Goal: Information Seeking & Learning: Check status

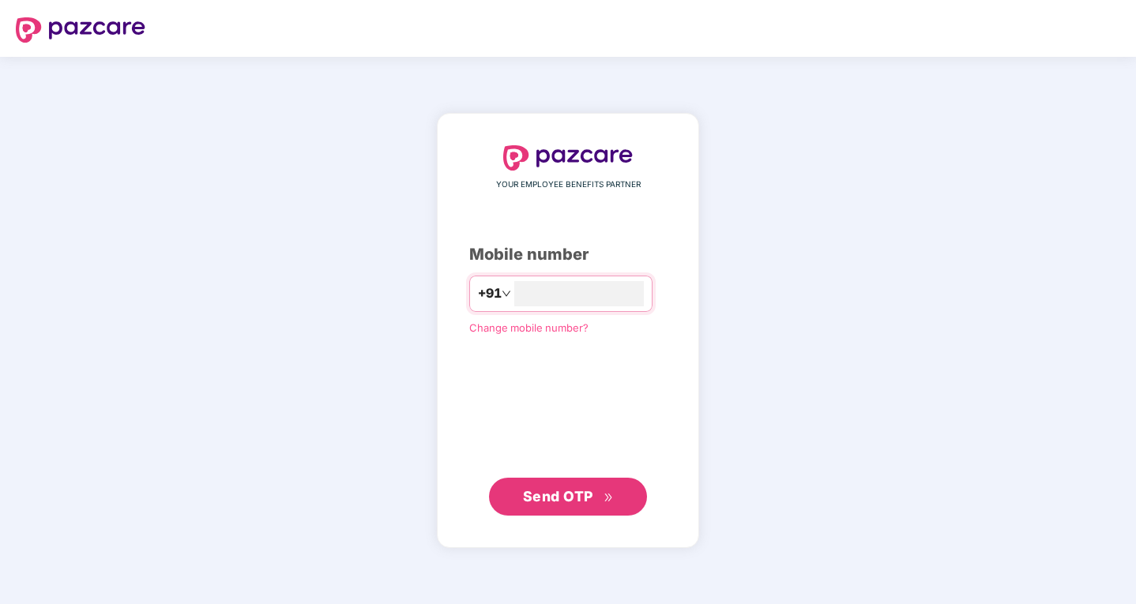
type input "**********"
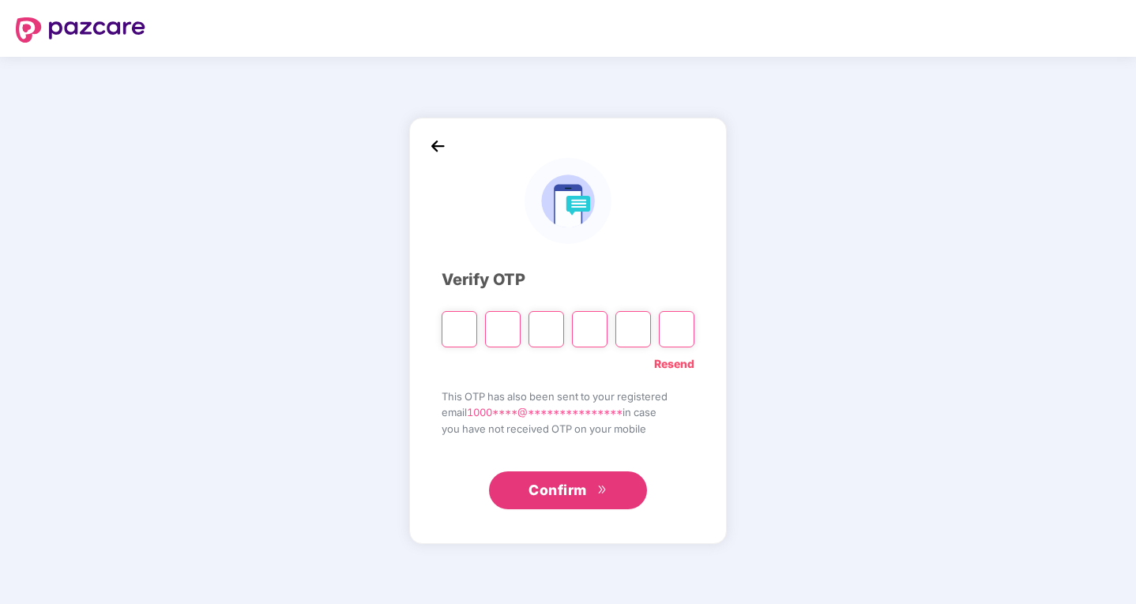
type input "*"
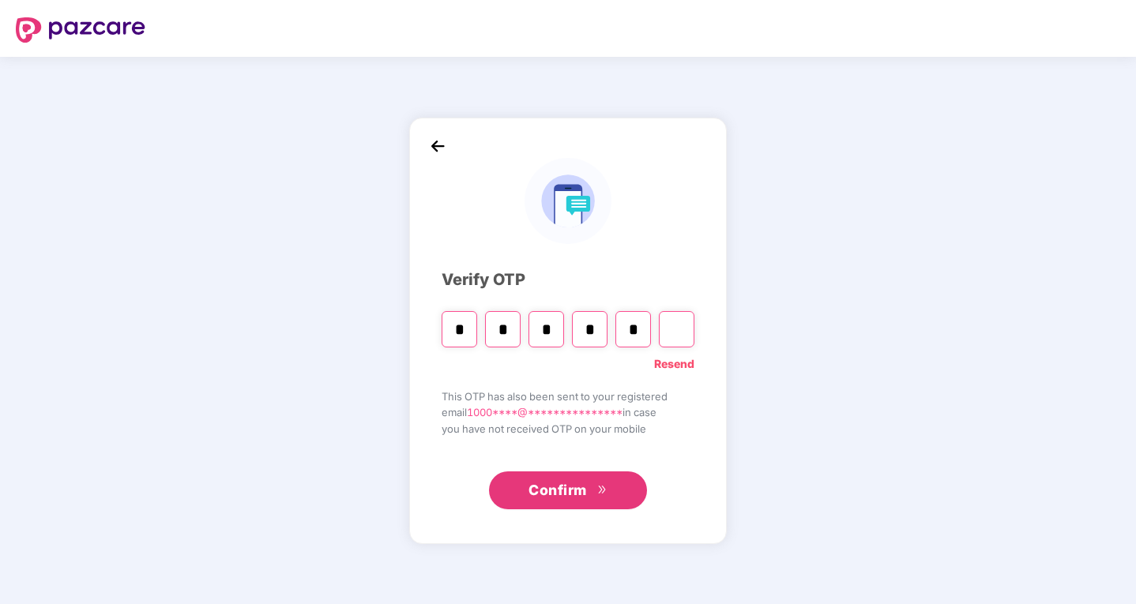
type input "*"
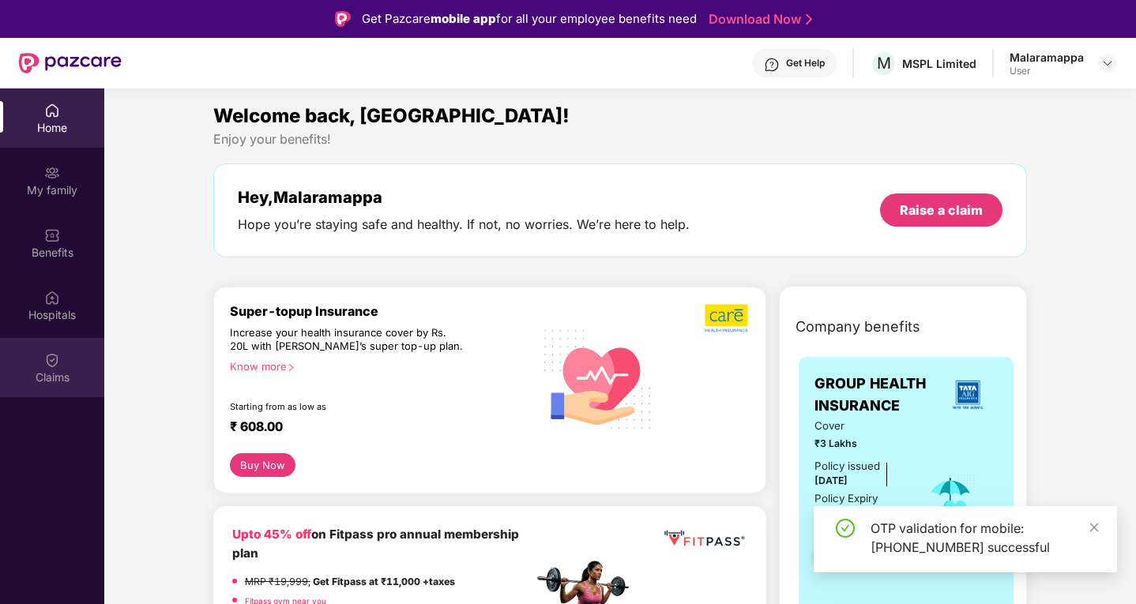
click at [40, 351] on div "Claims" at bounding box center [52, 367] width 104 height 59
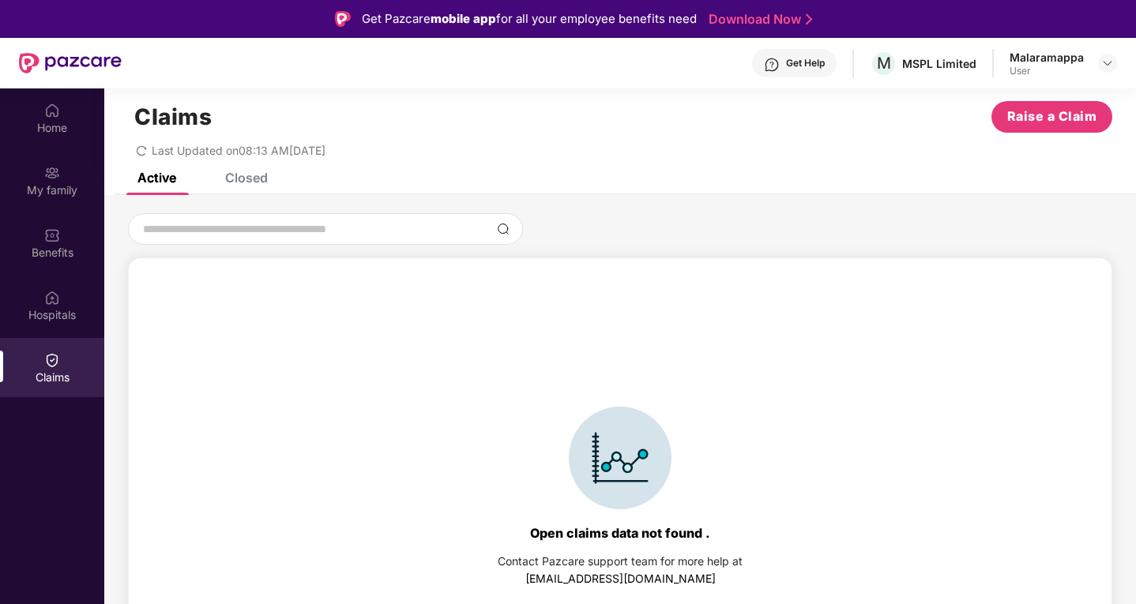
scroll to position [35, 0]
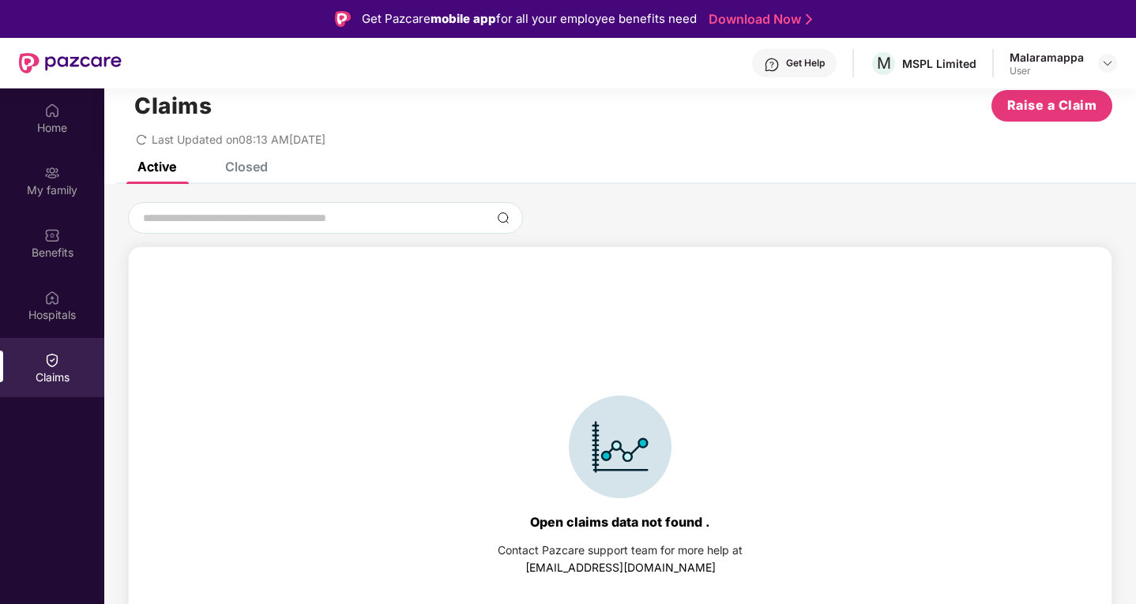
click at [253, 167] on div "Closed" at bounding box center [246, 167] width 43 height 16
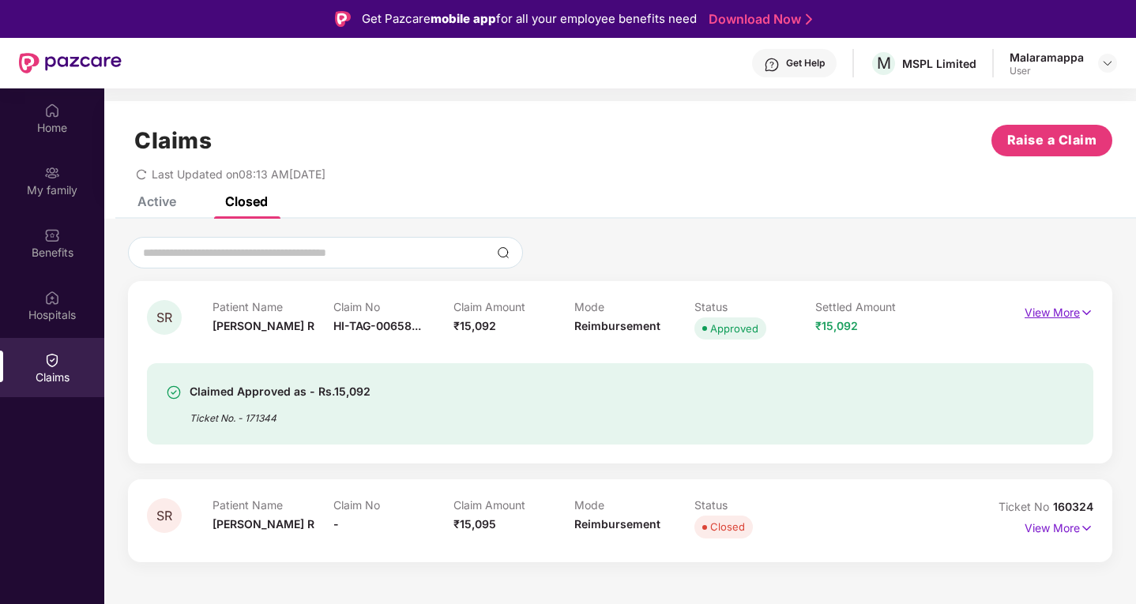
click at [1075, 310] on p "View More" at bounding box center [1058, 310] width 69 height 21
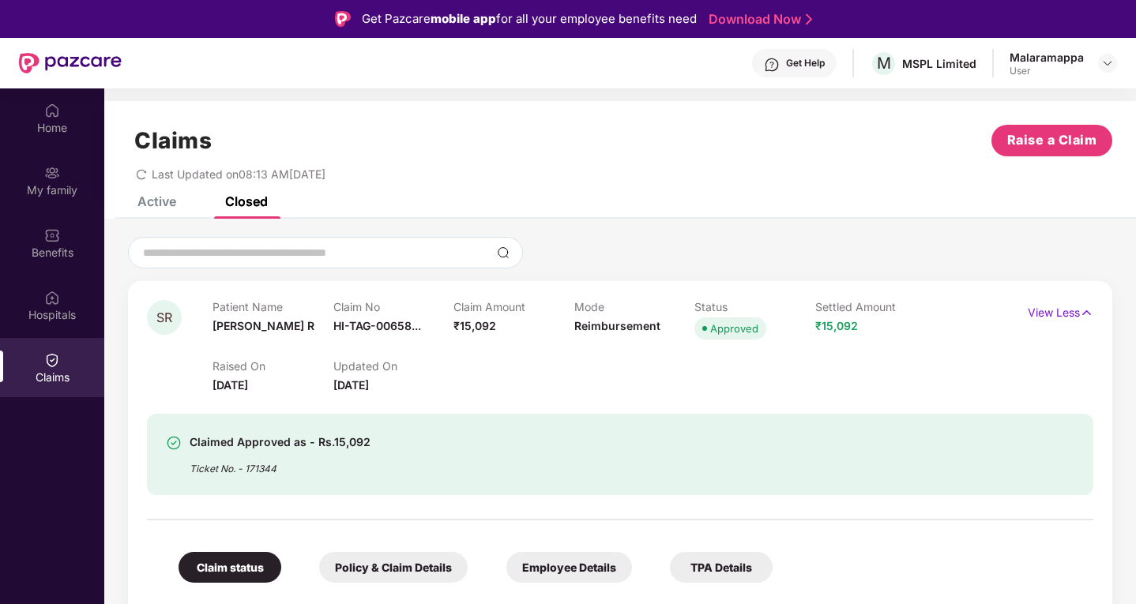
click at [553, 362] on div "Raised On [DATE] Updated On [DATE]" at bounding box center [573, 368] width 723 height 51
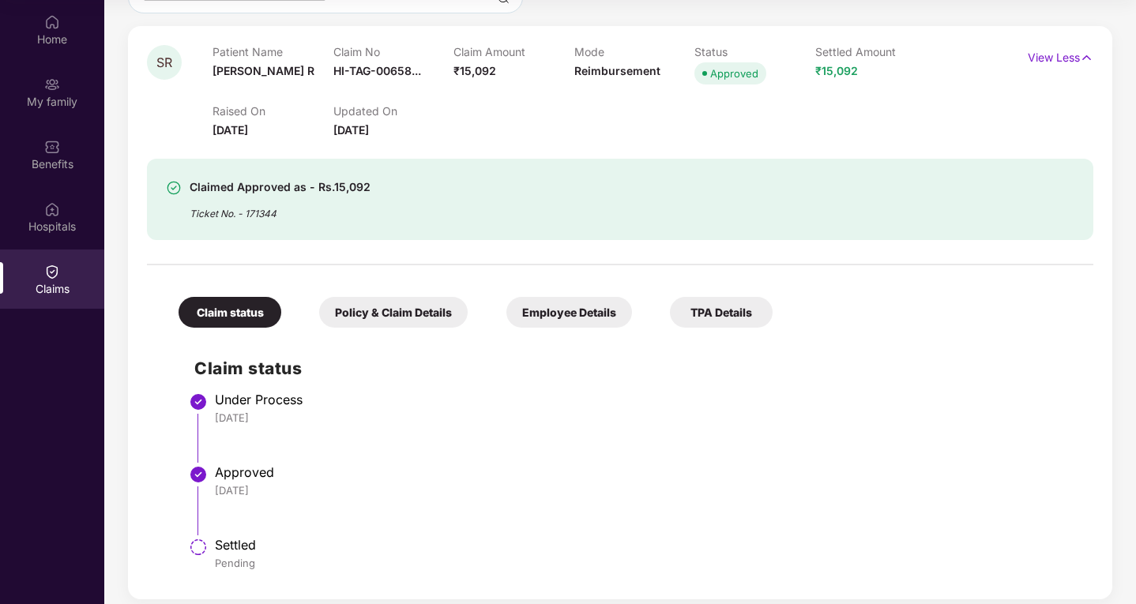
scroll to position [276, 0]
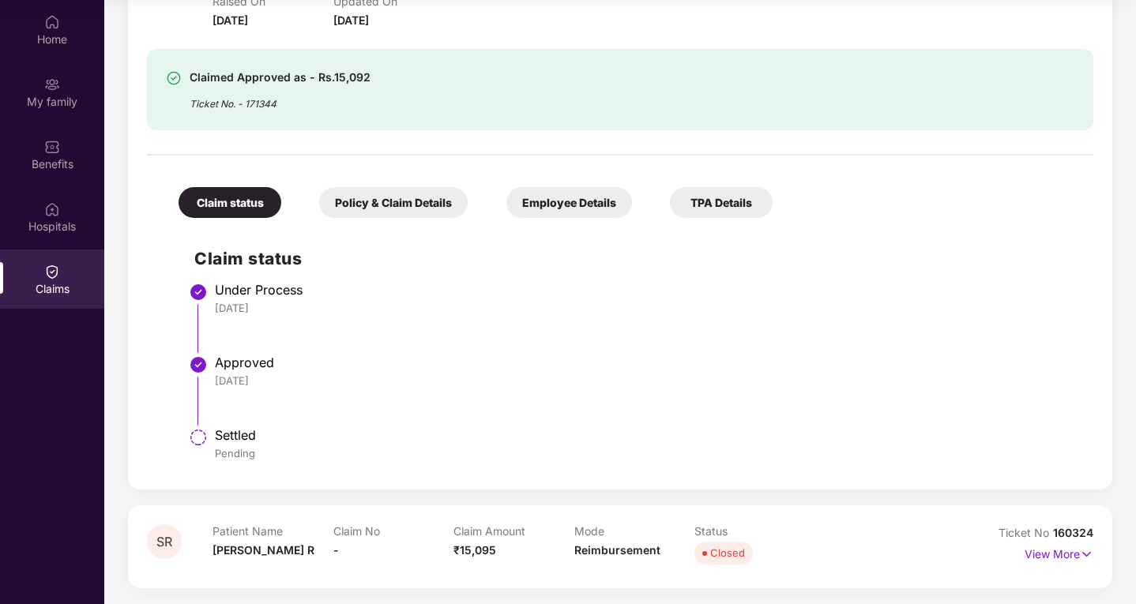
click at [656, 107] on div "Claimed Approved as - Rs.15,092 Ticket No. - 171344" at bounding box center [544, 89] width 756 height 43
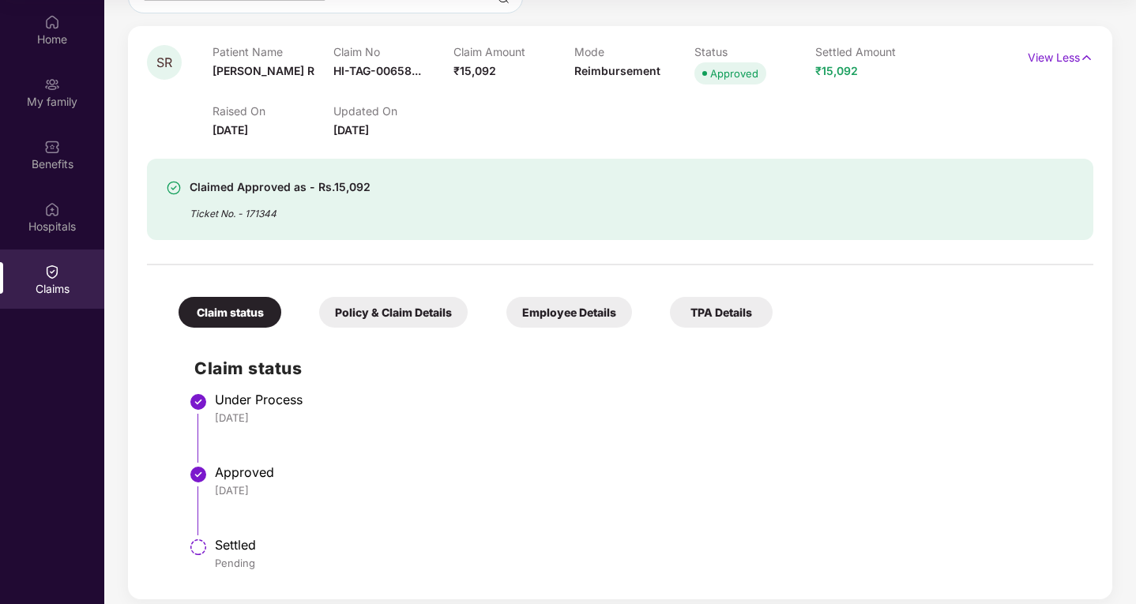
scroll to position [0, 0]
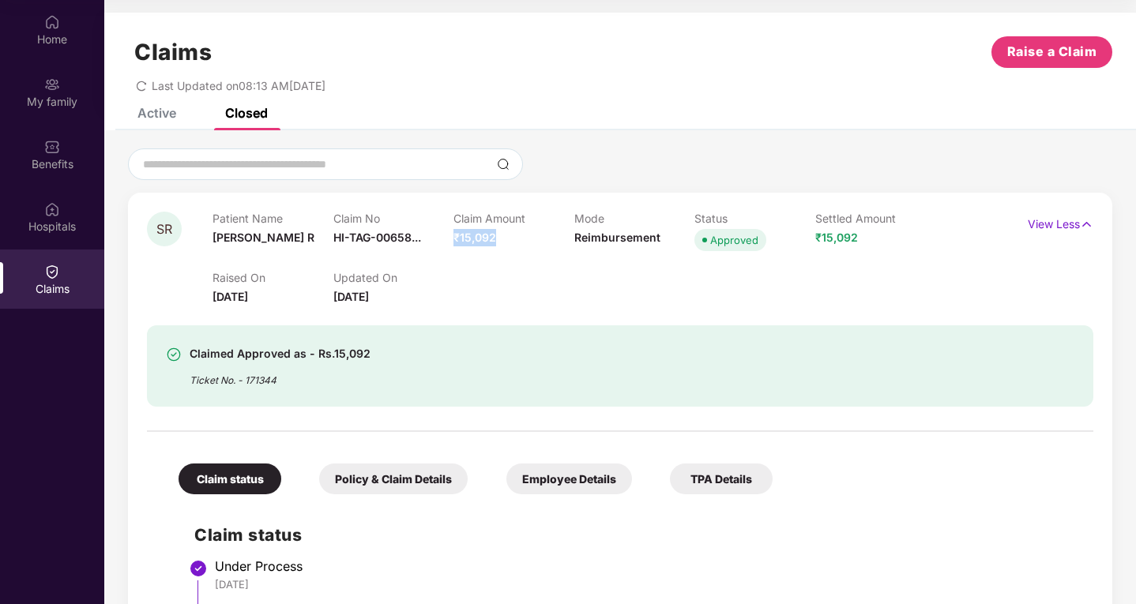
drag, startPoint x: 456, startPoint y: 232, endPoint x: 510, endPoint y: 234, distance: 54.5
click at [510, 234] on div "Claim Amount ₹15,092" at bounding box center [513, 233] width 121 height 43
drag, startPoint x: 858, startPoint y: 241, endPoint x: 810, endPoint y: 242, distance: 48.2
click at [810, 242] on div "Patient Name [PERSON_NAME] R Claim No HI-TAG-00658... Claim Amount ₹15,092 Mode…" at bounding box center [573, 233] width 723 height 43
click at [851, 247] on div "Settled Amount ₹15,092" at bounding box center [875, 233] width 121 height 43
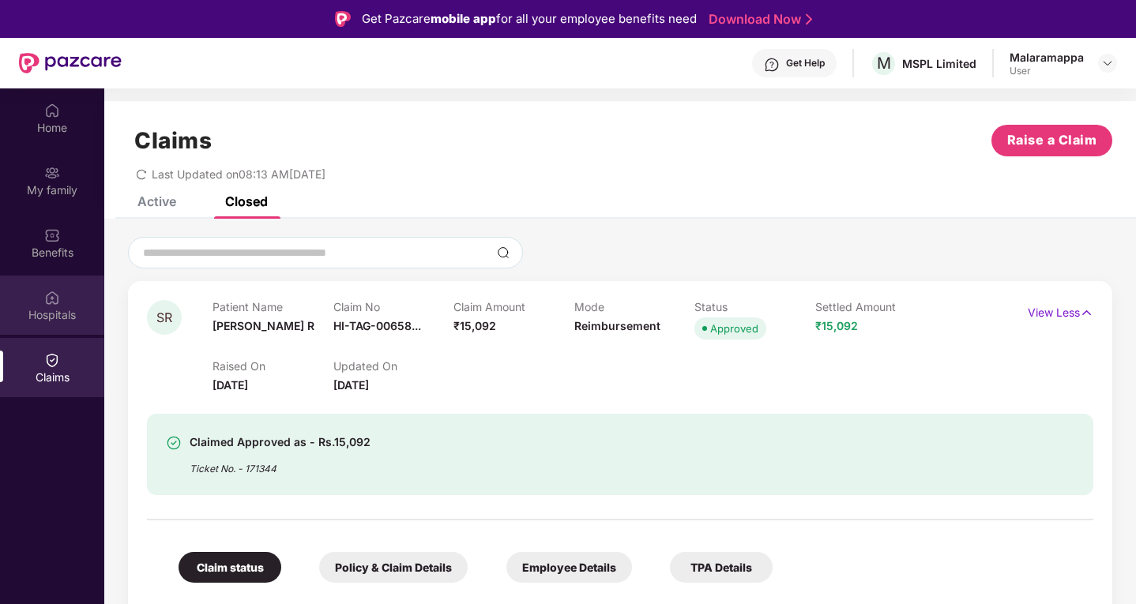
click at [38, 310] on div "Hospitals" at bounding box center [52, 315] width 104 height 16
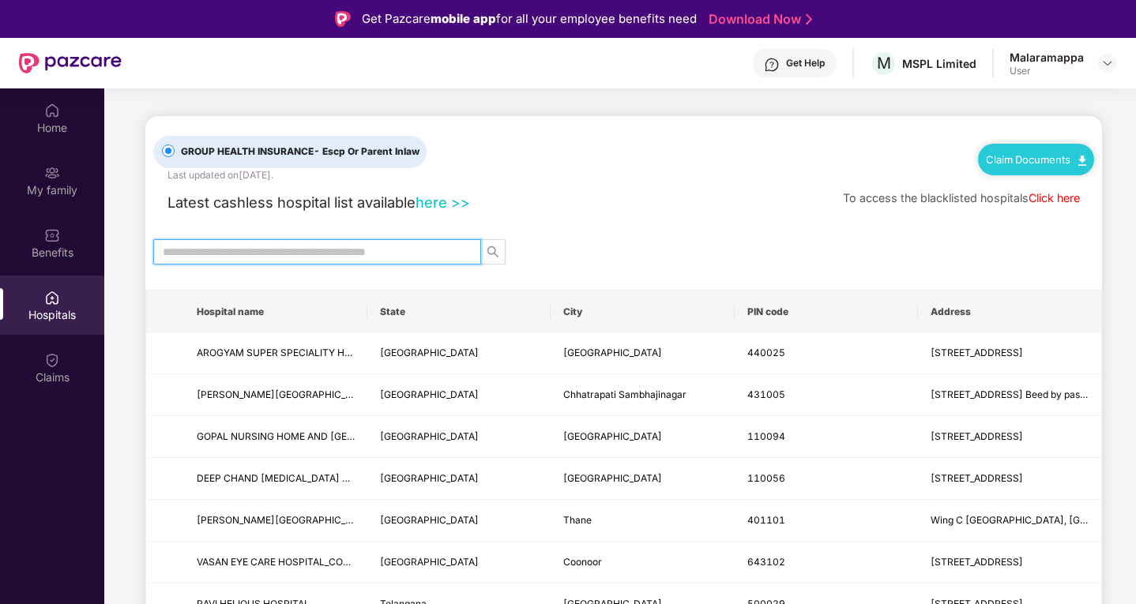
click at [230, 254] on input "text" at bounding box center [311, 251] width 296 height 17
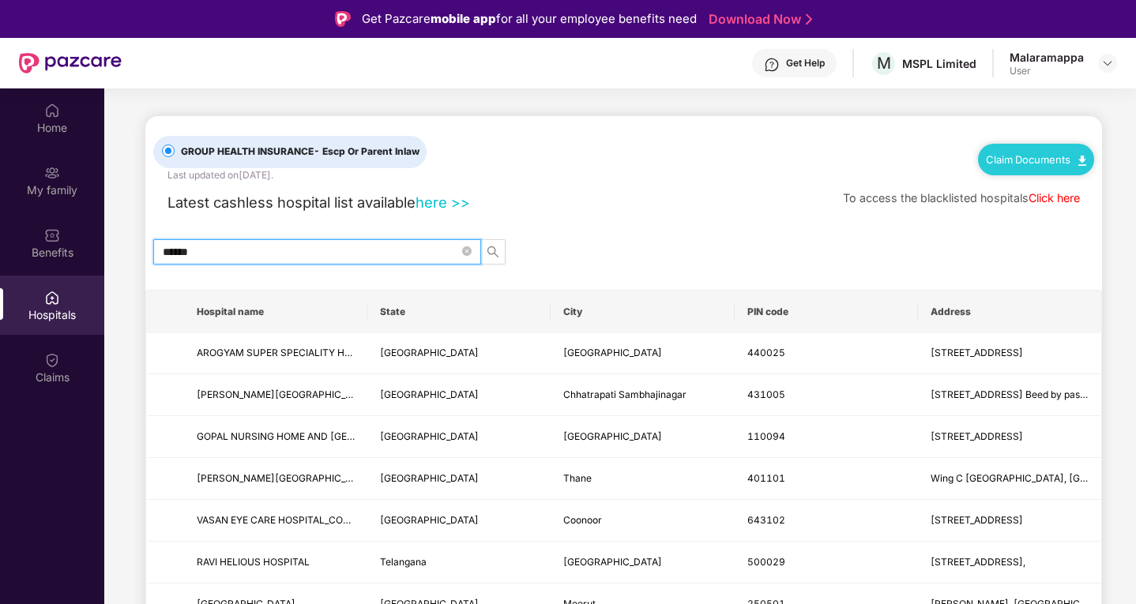
type input "******"
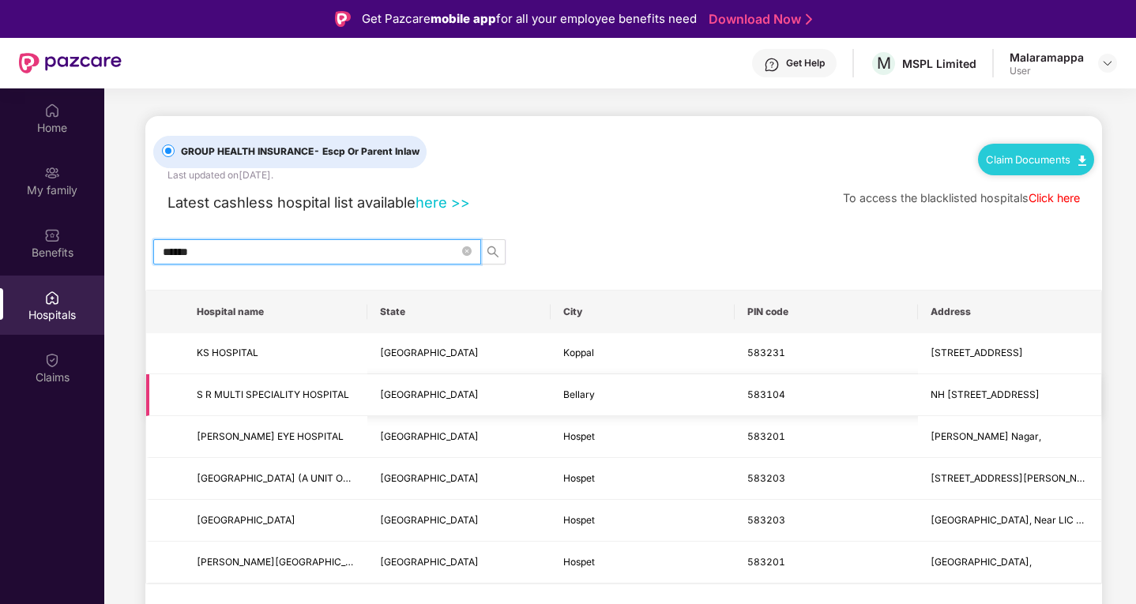
click at [253, 407] on td "S R MULTI SPECIALITY HOSPITAL" at bounding box center [275, 395] width 183 height 42
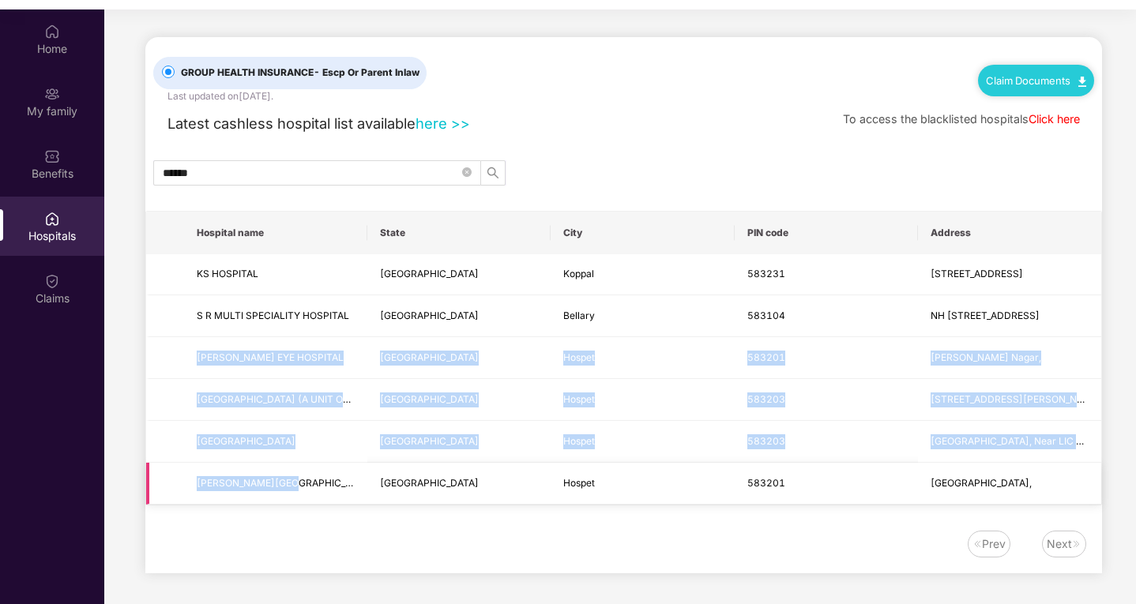
drag, startPoint x: 199, startPoint y: 355, endPoint x: 312, endPoint y: 488, distance: 174.2
click at [312, 488] on tbody "KS HOSPITAL [GEOGRAPHIC_DATA] Koppal 583231 16-21, [GEOGRAPHIC_DATA] S R MULTI …" at bounding box center [623, 379] width 955 height 251
click at [312, 488] on span "[PERSON_NAME][GEOGRAPHIC_DATA]" at bounding box center [276, 483] width 158 height 15
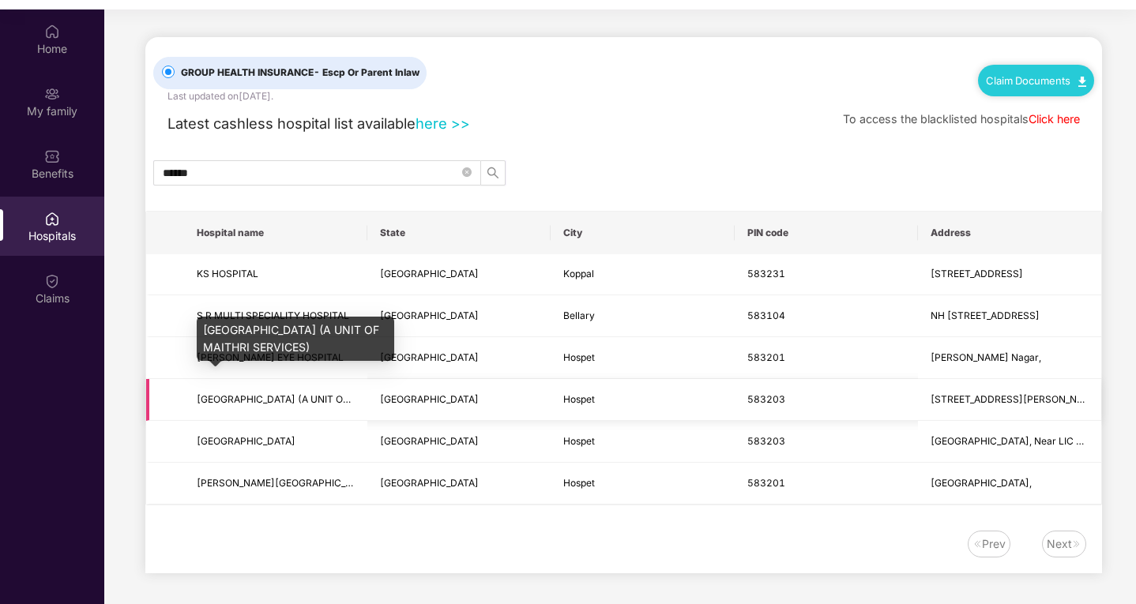
click at [223, 400] on span "[GEOGRAPHIC_DATA] (A UNIT OF MAITHRI SERVICES)" at bounding box center [320, 399] width 246 height 12
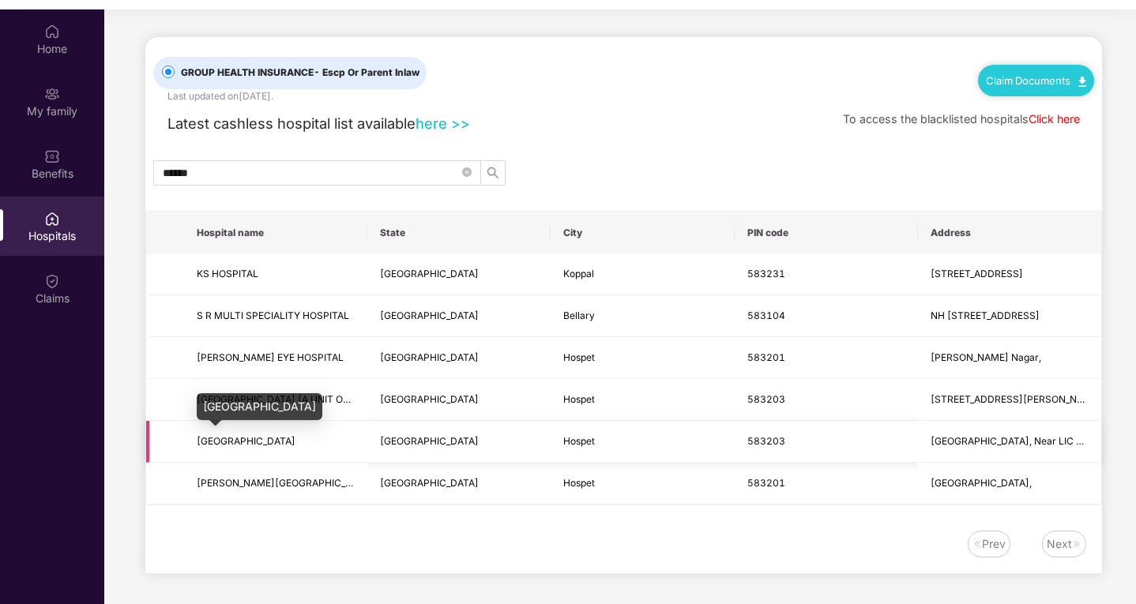
click at [216, 436] on span "[GEOGRAPHIC_DATA]" at bounding box center [246, 441] width 99 height 12
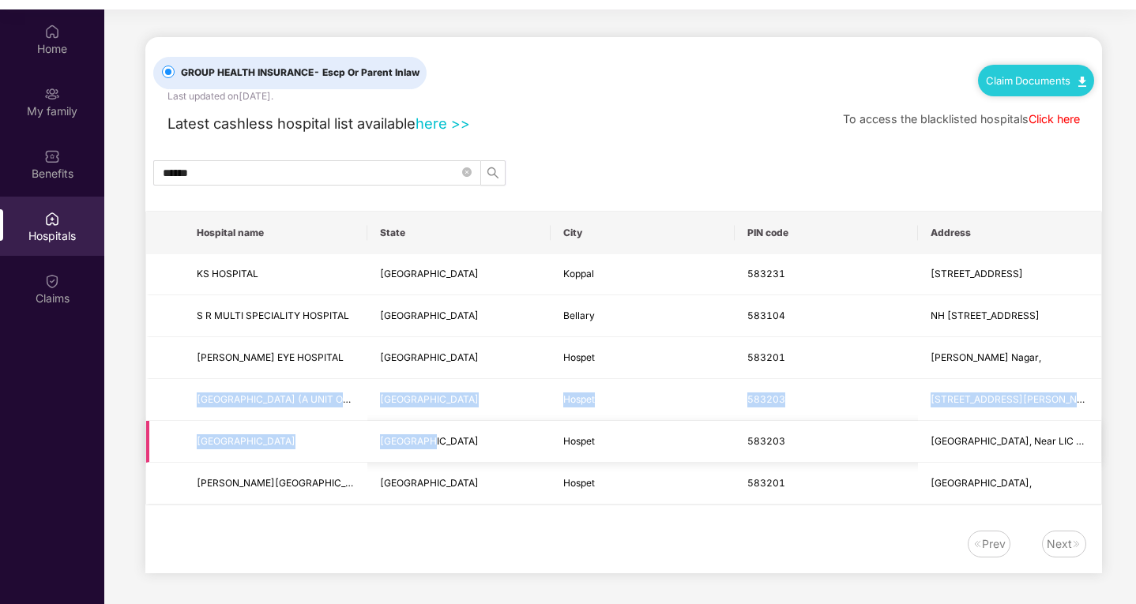
drag, startPoint x: 193, startPoint y: 398, endPoint x: 532, endPoint y: 449, distance: 342.6
click at [532, 449] on tbody "KS HOSPITAL [GEOGRAPHIC_DATA] Koppal 583231 16-21, [GEOGRAPHIC_DATA] S R MULTI …" at bounding box center [623, 379] width 955 height 251
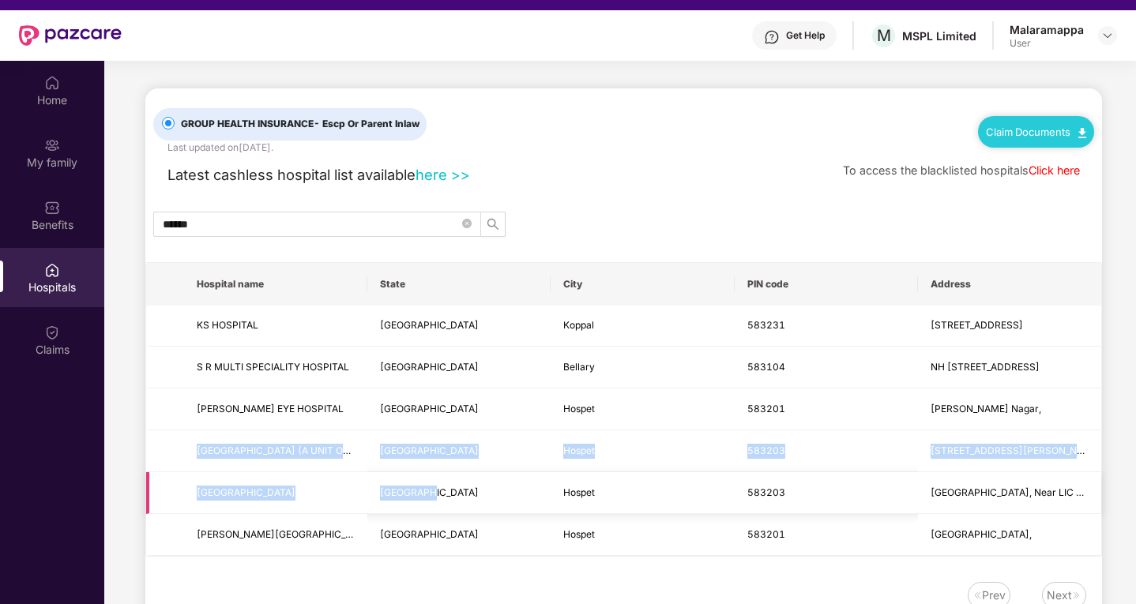
scroll to position [0, 0]
